Goal: Find contact information: Find contact information

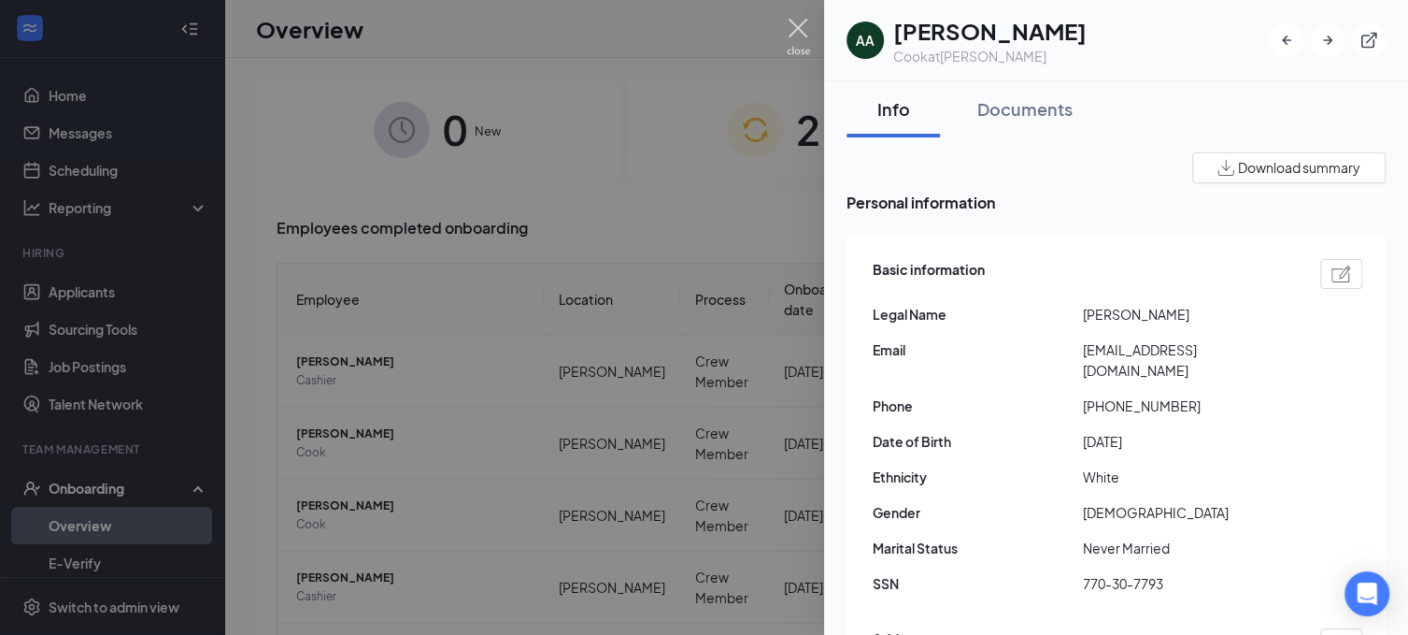
click at [790, 32] on img at bounding box center [798, 37] width 23 height 36
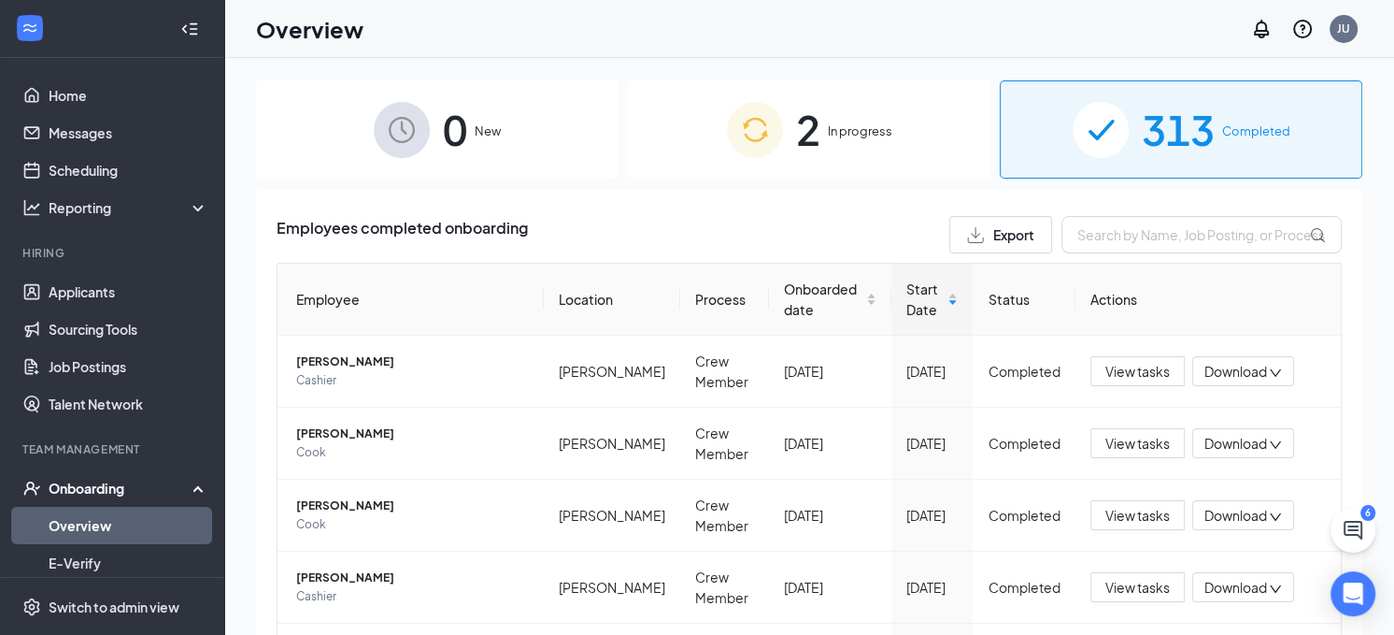
click at [817, 122] on div "2 In progress" at bounding box center [809, 129] width 363 height 98
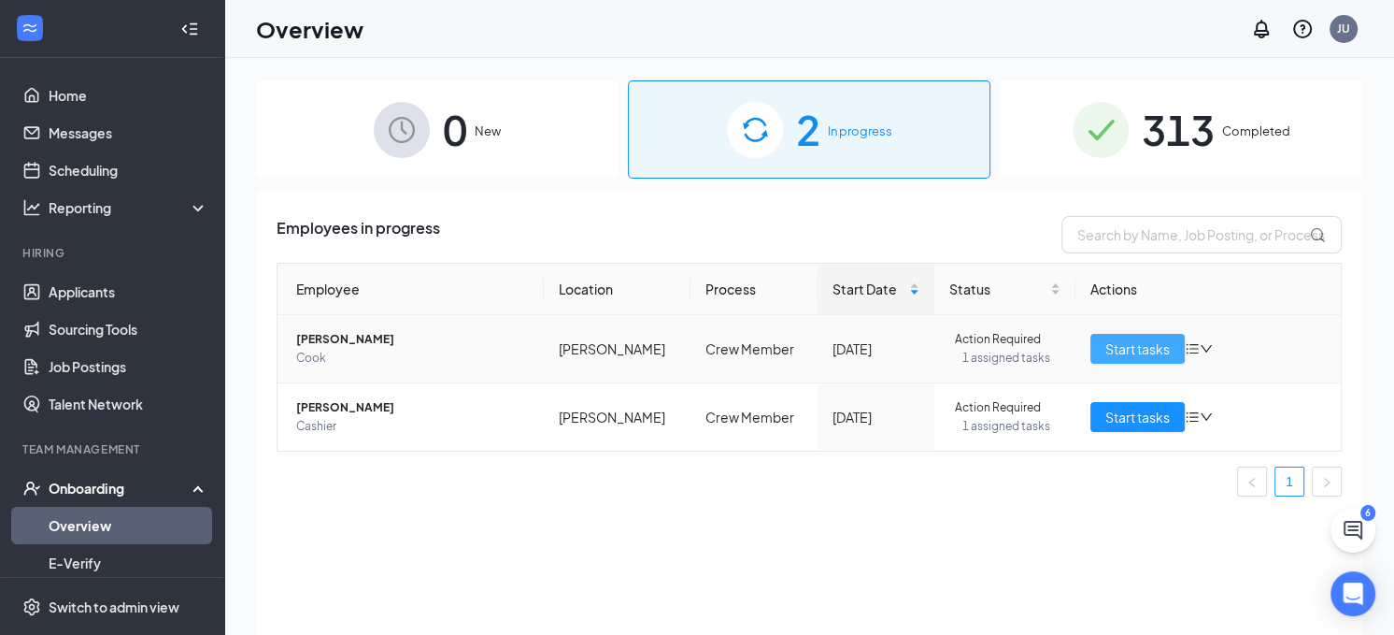
click at [1098, 345] on button "Start tasks" at bounding box center [1138, 349] width 94 height 30
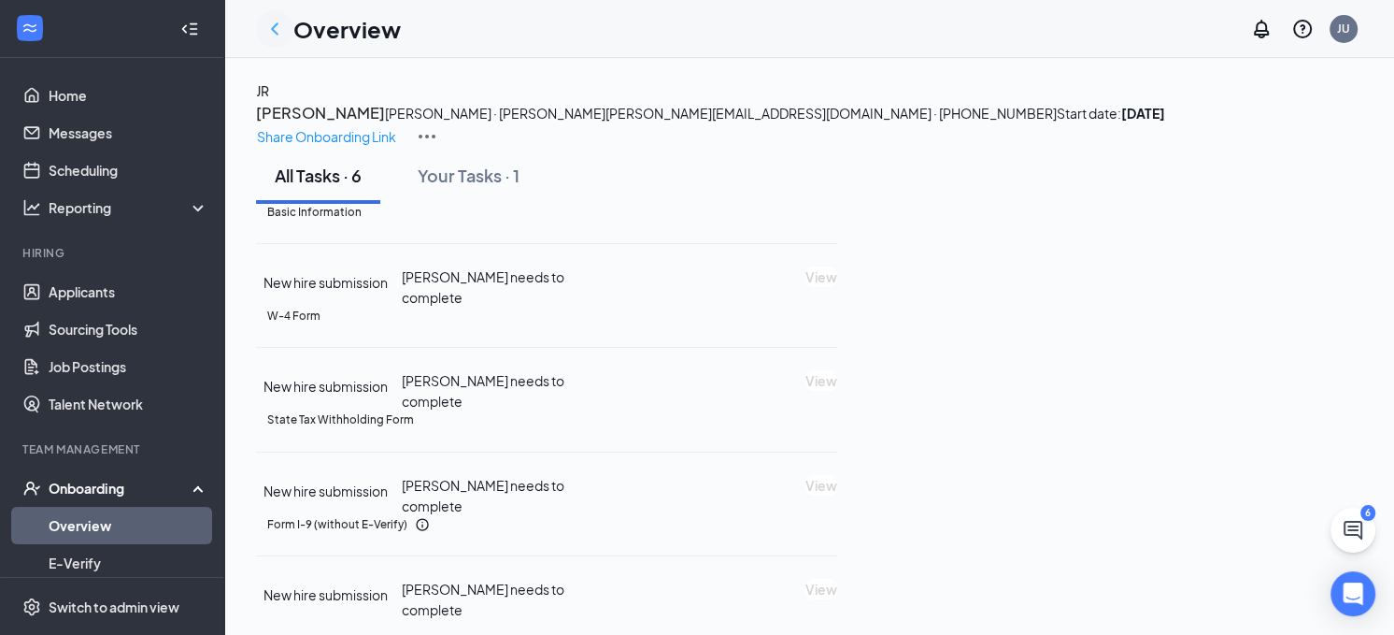
click at [275, 36] on icon "ChevronLeft" at bounding box center [275, 29] width 22 height 22
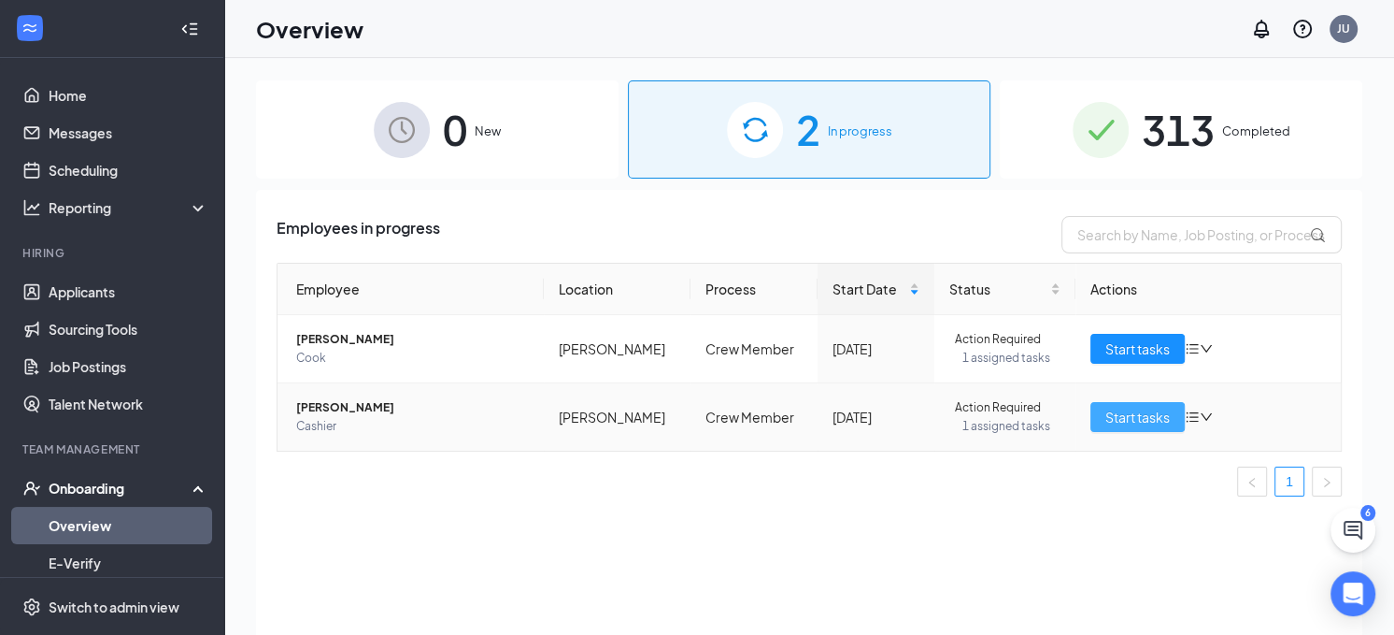
click at [1093, 424] on button "Start tasks" at bounding box center [1138, 417] width 94 height 30
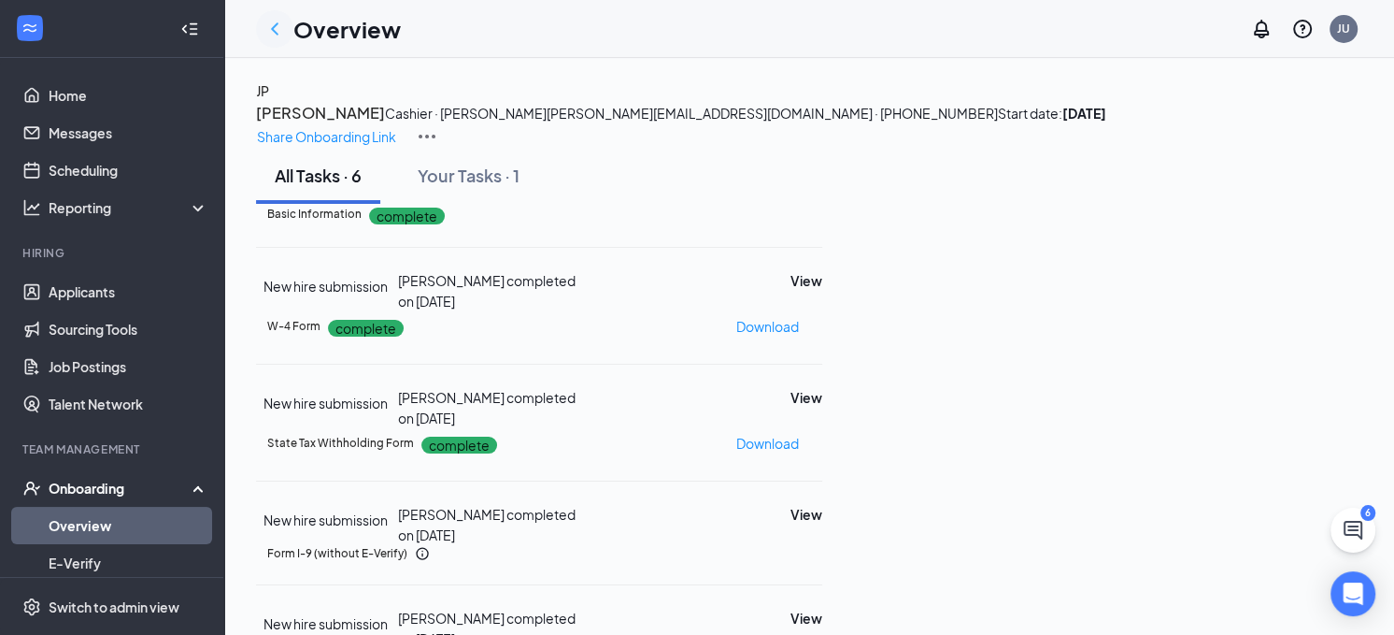
click at [276, 29] on icon "ChevronLeft" at bounding box center [275, 29] width 22 height 22
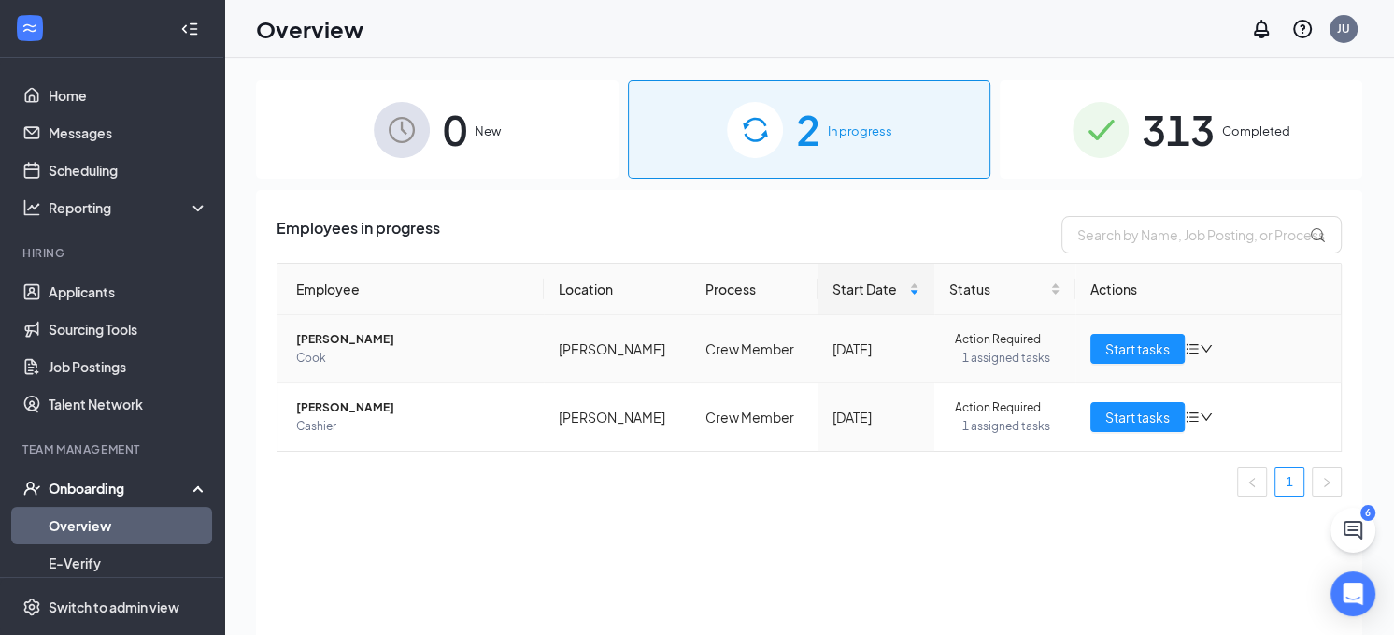
click at [347, 342] on span "[PERSON_NAME]" at bounding box center [412, 339] width 233 height 19
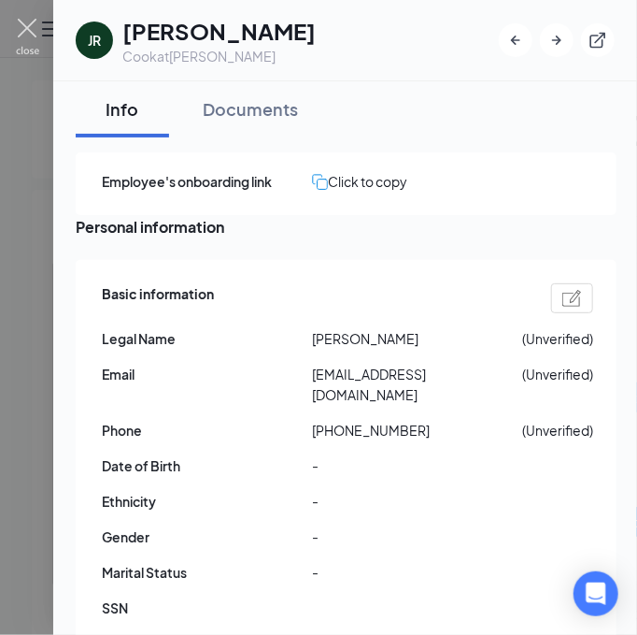
click at [35, 36] on img at bounding box center [27, 37] width 23 height 36
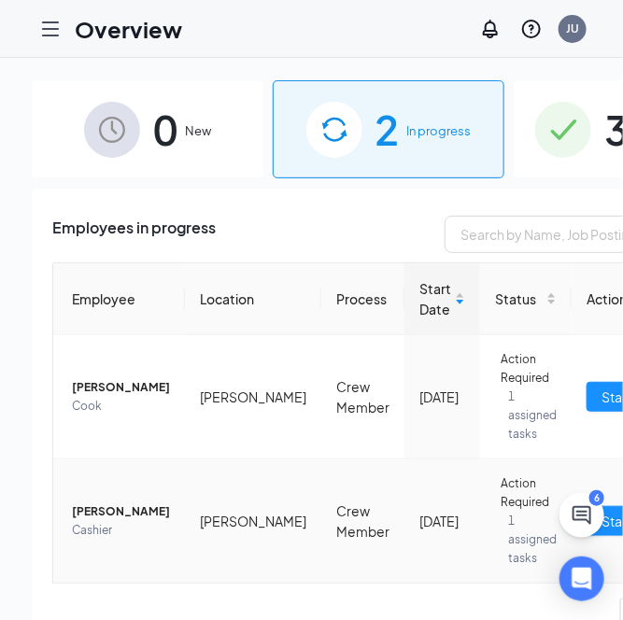
click at [96, 503] on span "[PERSON_NAME]" at bounding box center [121, 512] width 98 height 19
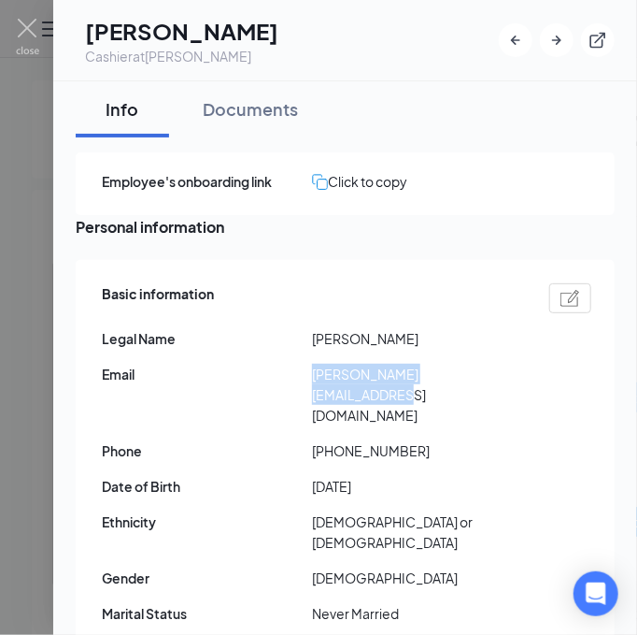
drag, startPoint x: 311, startPoint y: 392, endPoint x: 503, endPoint y: 400, distance: 191.8
click at [503, 400] on div "Email [PERSON_NAME][EMAIL_ADDRESS][DOMAIN_NAME]" at bounding box center [347, 395] width 490 height 62
copy div "[PERSON_NAME][EMAIL_ADDRESS][DOMAIN_NAME]"
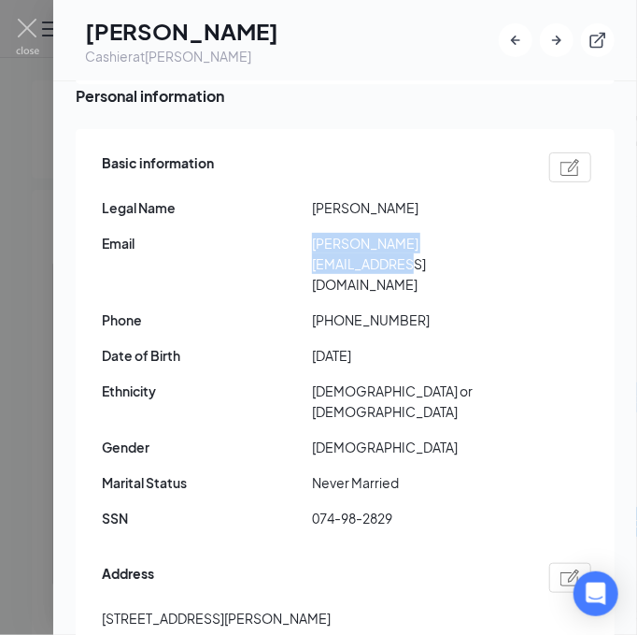
scroll to position [187, 0]
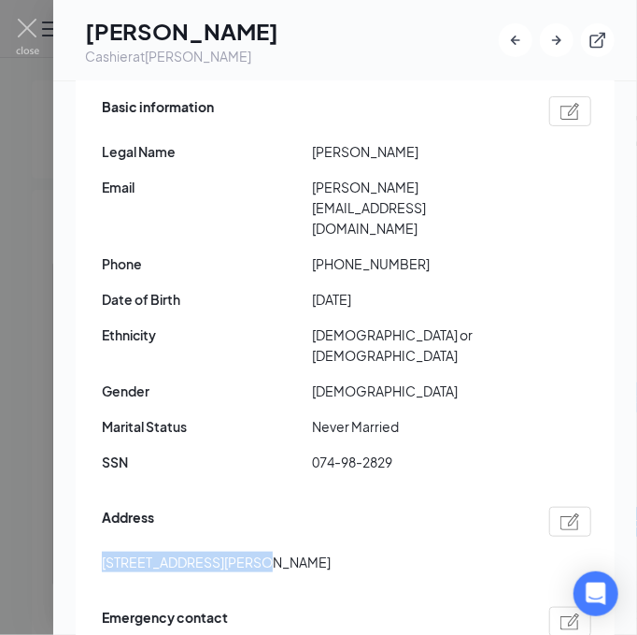
drag, startPoint x: 103, startPoint y: 515, endPoint x: 241, endPoint y: 518, distance: 138.3
click at [241, 551] on span "[STREET_ADDRESS][PERSON_NAME]" at bounding box center [216, 561] width 229 height 21
copy span "3748 Brookshade Trail"
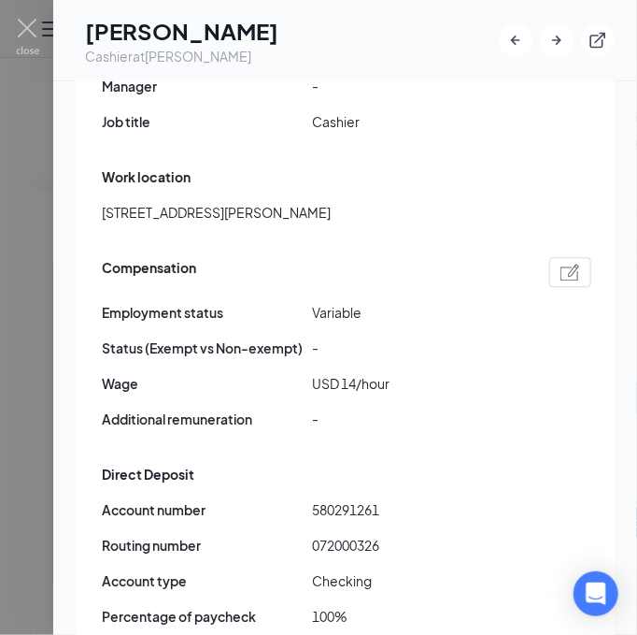
scroll to position [1308, 0]
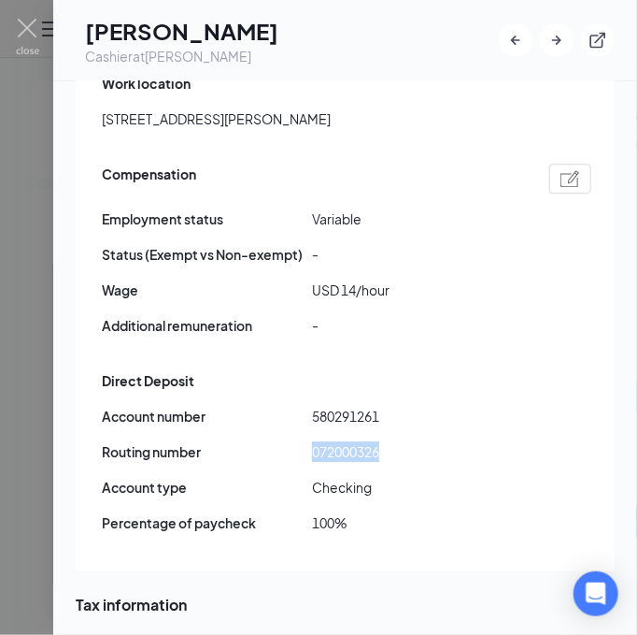
drag, startPoint x: 314, startPoint y: 363, endPoint x: 397, endPoint y: 364, distance: 83.2
click at [397, 441] on span "072000326" at bounding box center [417, 451] width 210 height 21
copy span "072000326"
drag, startPoint x: 312, startPoint y: 328, endPoint x: 391, endPoint y: 328, distance: 78.5
click at [391, 406] on span "580291261" at bounding box center [417, 416] width 210 height 21
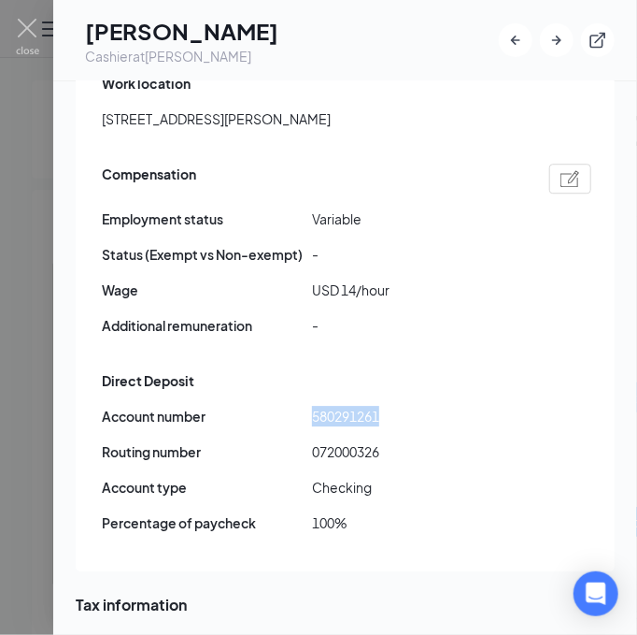
copy span "580291261"
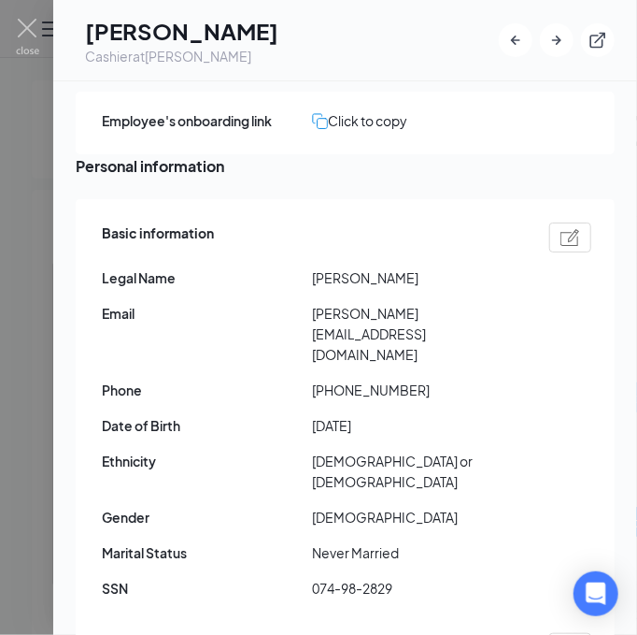
scroll to position [93, 0]
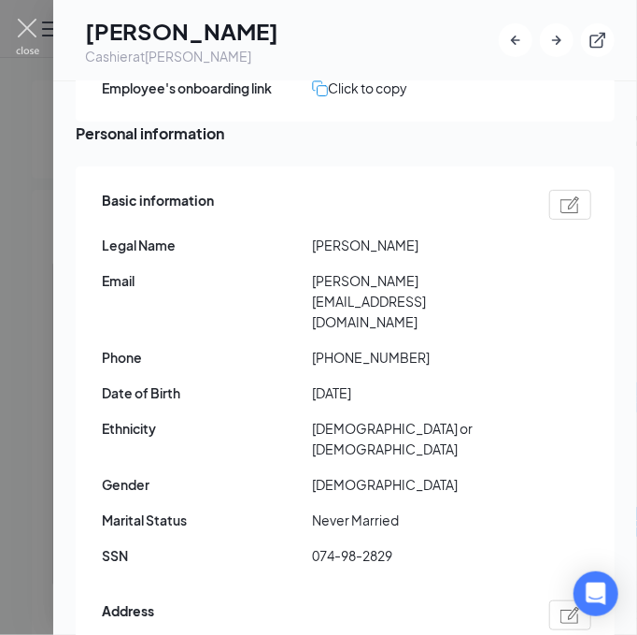
click at [23, 24] on img at bounding box center [27, 37] width 23 height 36
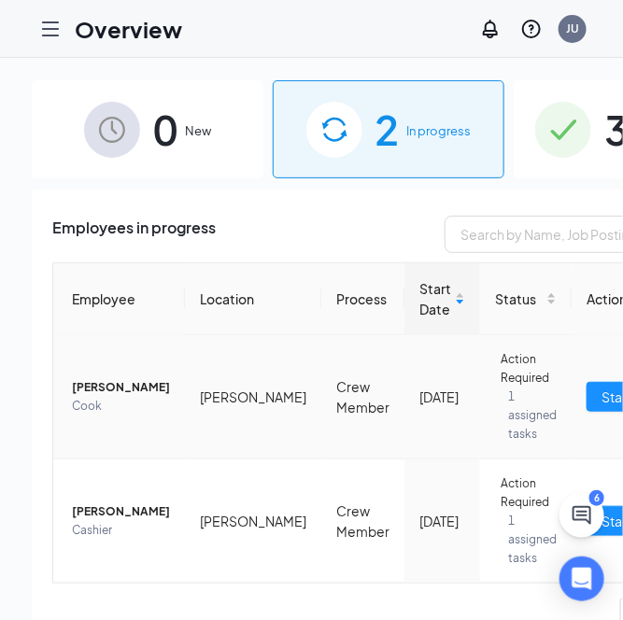
click at [84, 384] on span "[PERSON_NAME]" at bounding box center [121, 387] width 98 height 19
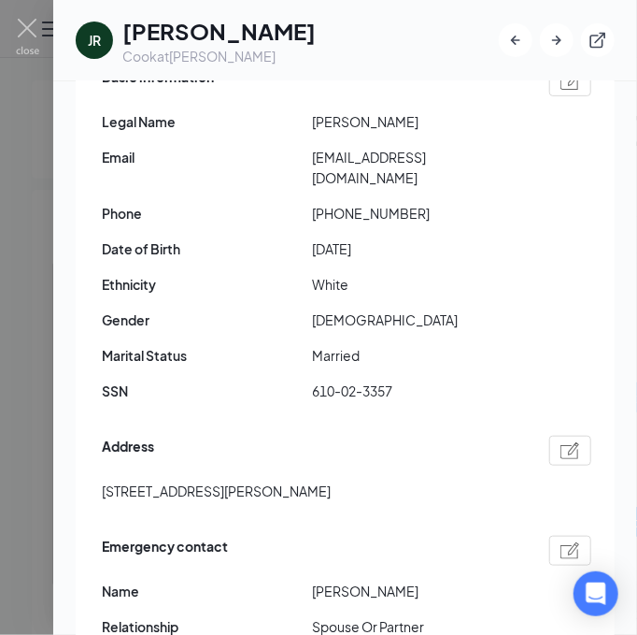
scroll to position [187, 0]
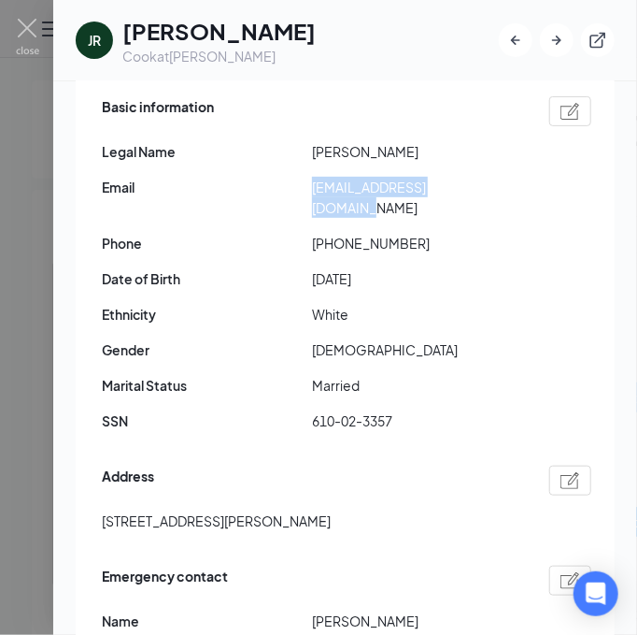
drag, startPoint x: 312, startPoint y: 200, endPoint x: 484, endPoint y: 200, distance: 171.9
click at [484, 200] on span "[EMAIL_ADDRESS][DOMAIN_NAME]" at bounding box center [417, 197] width 210 height 41
copy span "[EMAIL_ADDRESS][DOMAIN_NAME]"
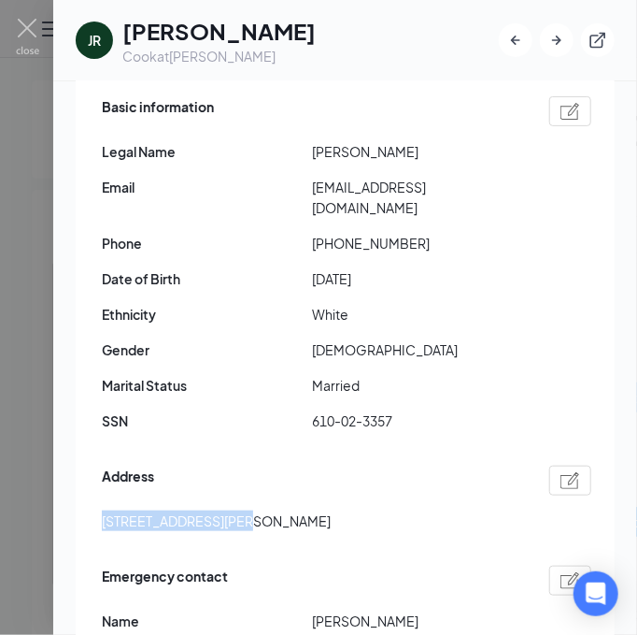
drag, startPoint x: 105, startPoint y: 515, endPoint x: 237, endPoint y: 517, distance: 132.7
click at [237, 517] on span "[STREET_ADDRESS][PERSON_NAME]" at bounding box center [216, 520] width 229 height 21
copy span "[STREET_ADDRESS]"
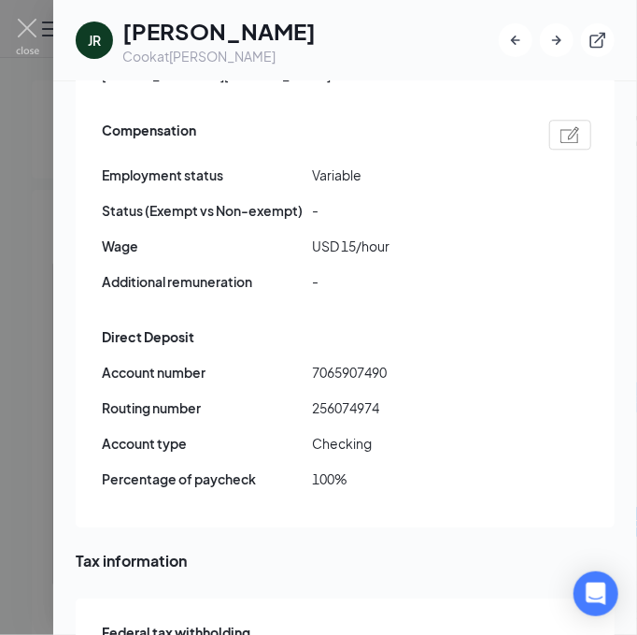
scroll to position [1308, 0]
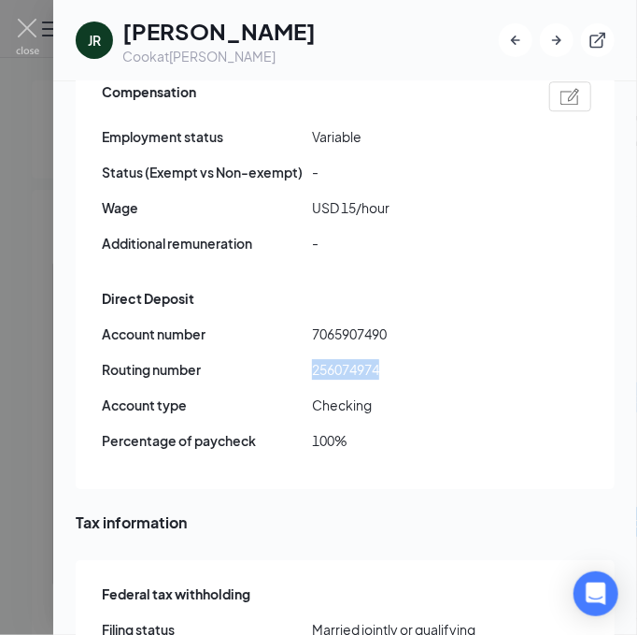
drag, startPoint x: 312, startPoint y: 363, endPoint x: 377, endPoint y: 366, distance: 64.6
click at [404, 361] on span "256074974" at bounding box center [417, 369] width 210 height 21
copy span "256074974"
click at [313, 323] on span "7065907490" at bounding box center [417, 333] width 210 height 21
drag, startPoint x: 315, startPoint y: 327, endPoint x: 390, endPoint y: 327, distance: 74.8
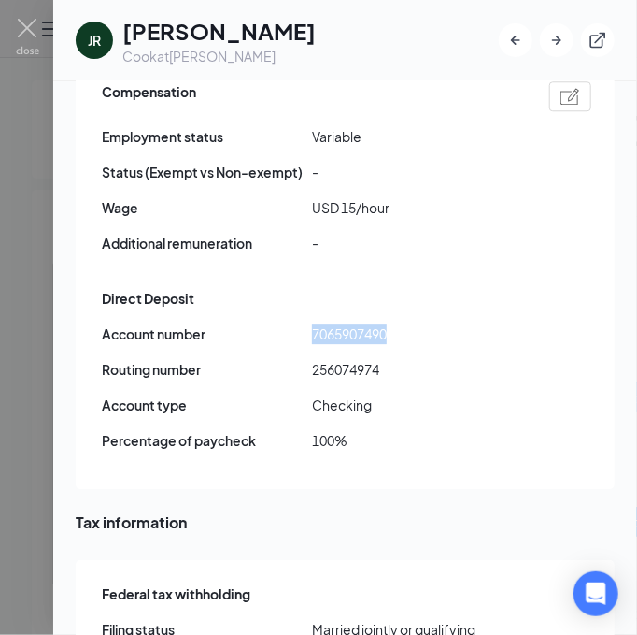
click at [390, 327] on span "7065907490" at bounding box center [417, 333] width 210 height 21
copy span "7065907490"
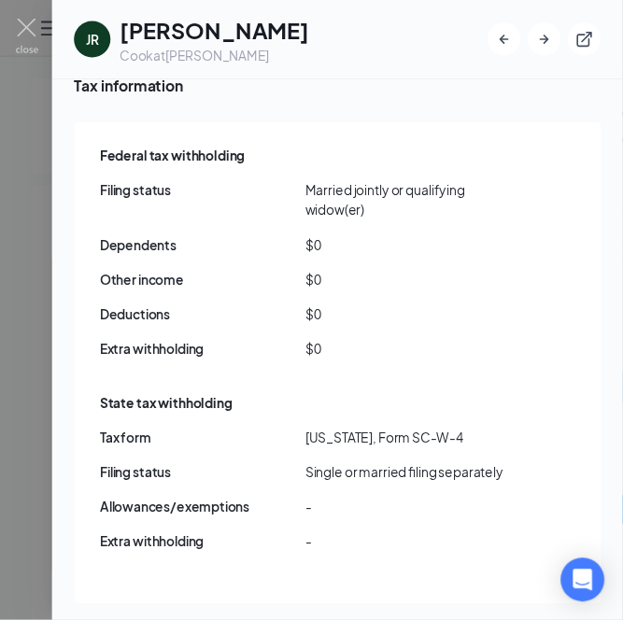
scroll to position [1930, 0]
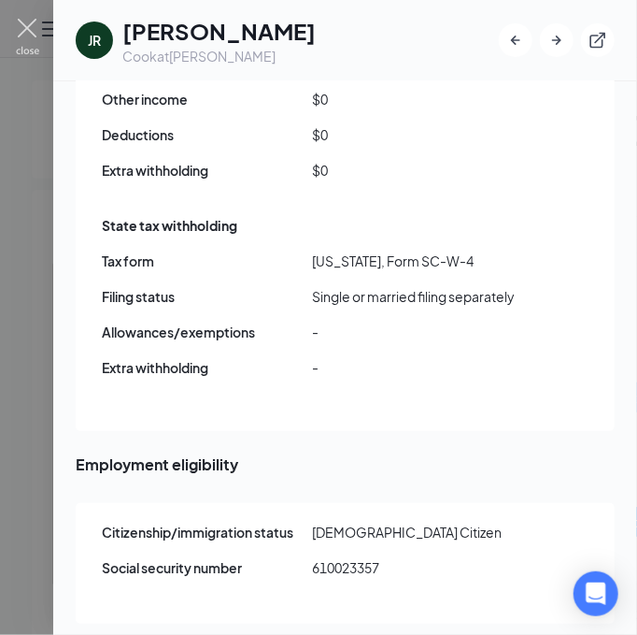
click at [30, 20] on img at bounding box center [27, 37] width 23 height 36
